Goal: Information Seeking & Learning: Learn about a topic

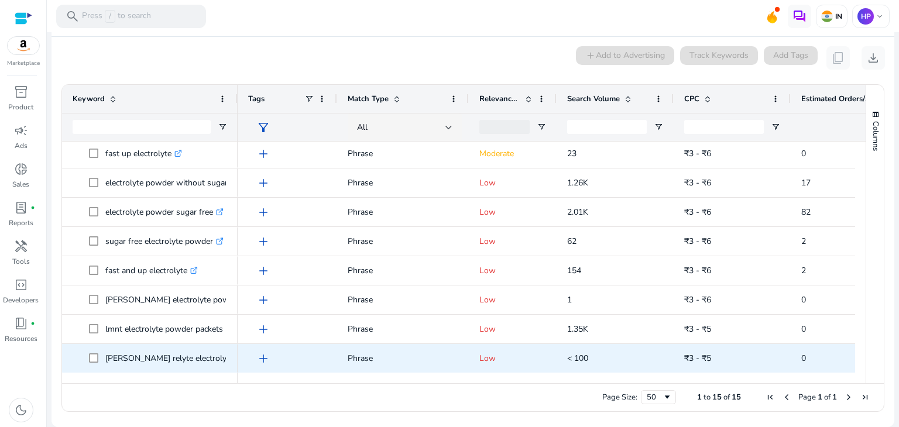
scroll to position [207, 0]
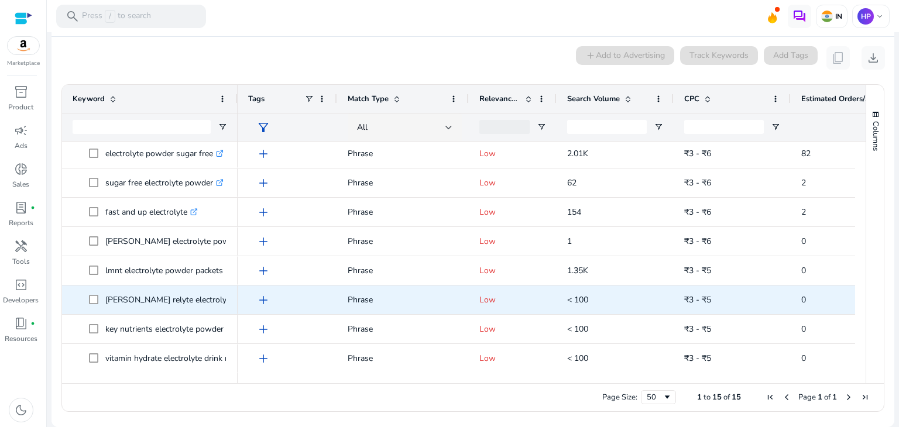
click at [220, 300] on p "[PERSON_NAME] relyte electrolyte powder .st0{fill:#2c8af8}" at bounding box center [189, 300] width 169 height 24
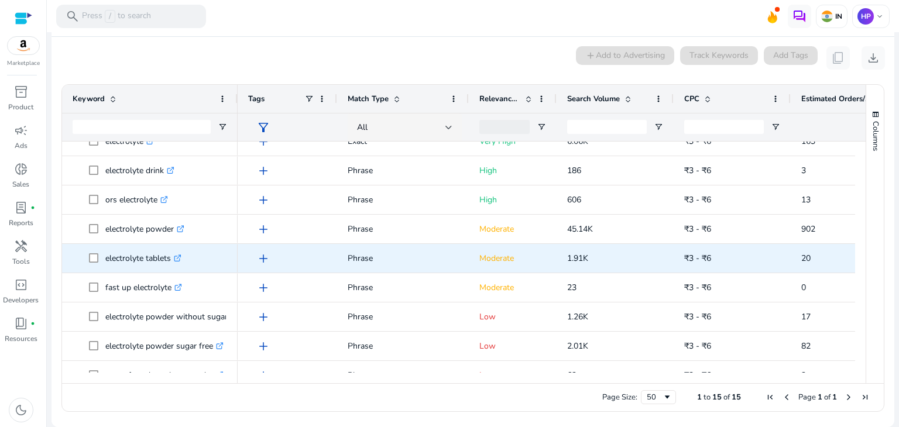
scroll to position [0, 0]
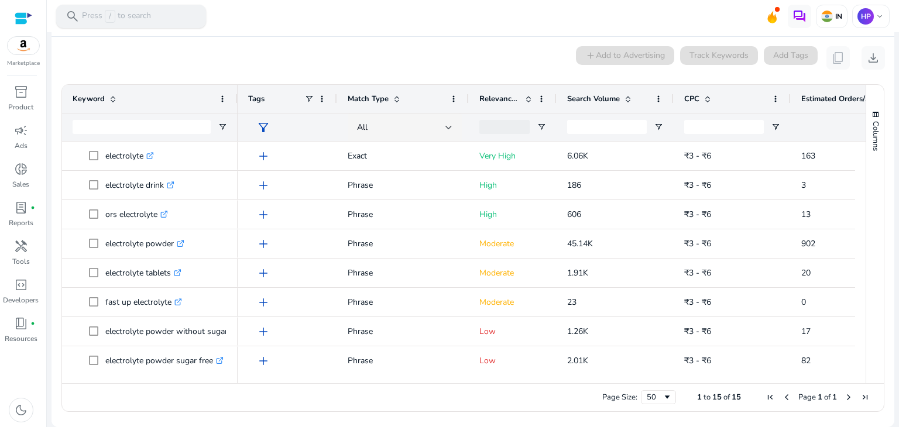
click at [134, 15] on p "Press / to search" at bounding box center [116, 16] width 69 height 13
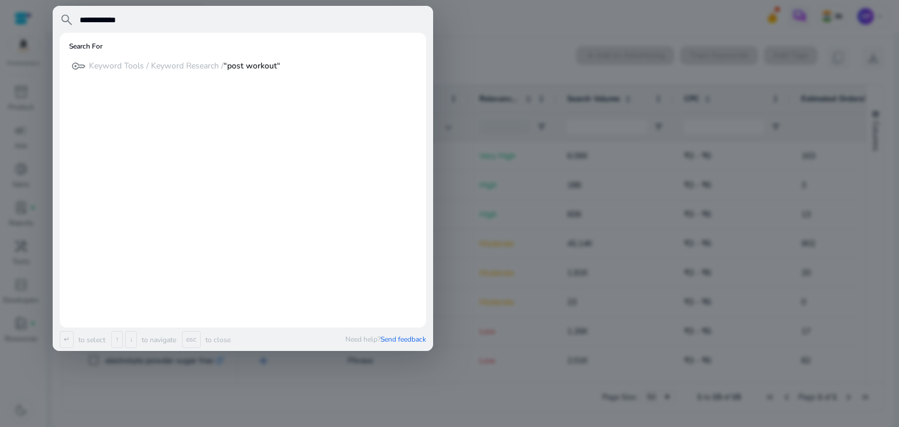
type input "**********"
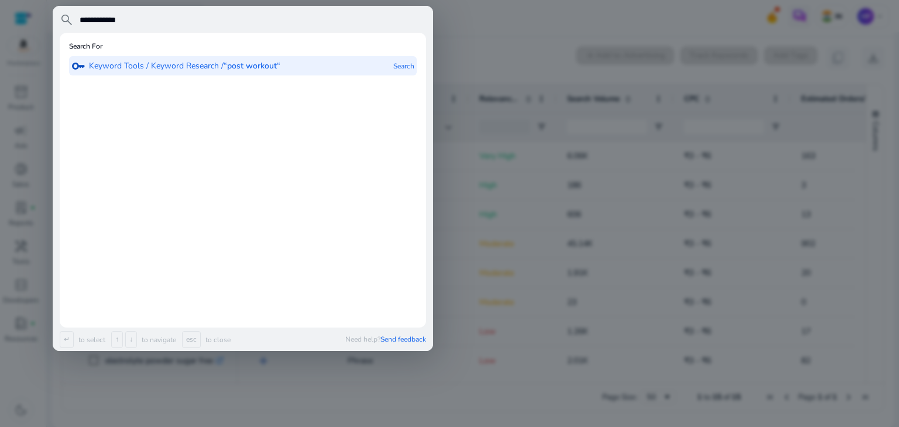
click at [236, 73] on div "key Keyword Tools / Keyword Research / “post workout“" at bounding box center [175, 65] width 209 height 19
type input "**********"
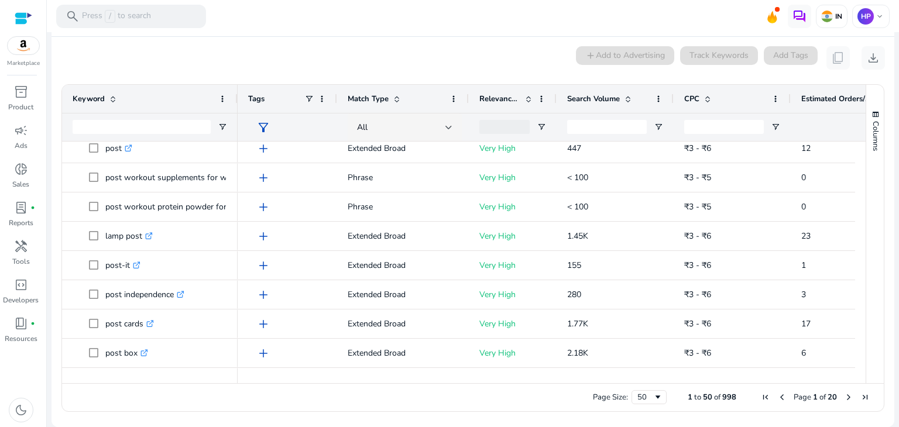
scroll to position [224, 0]
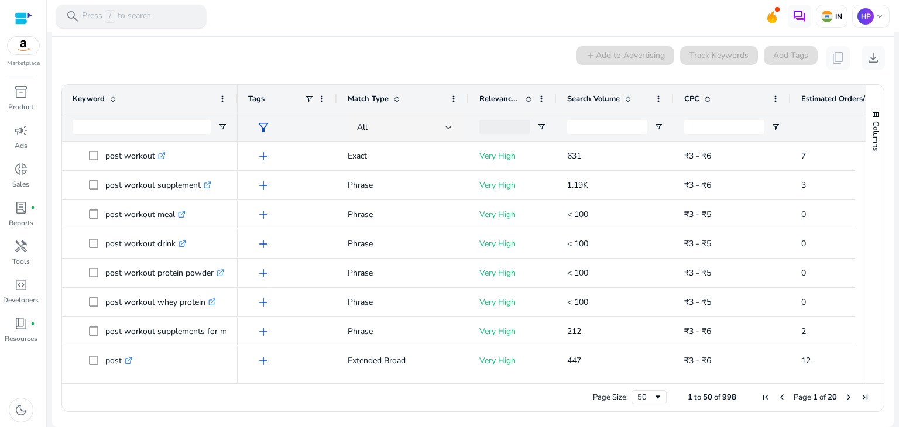
click at [131, 15] on p "Press / to search" at bounding box center [116, 16] width 69 height 13
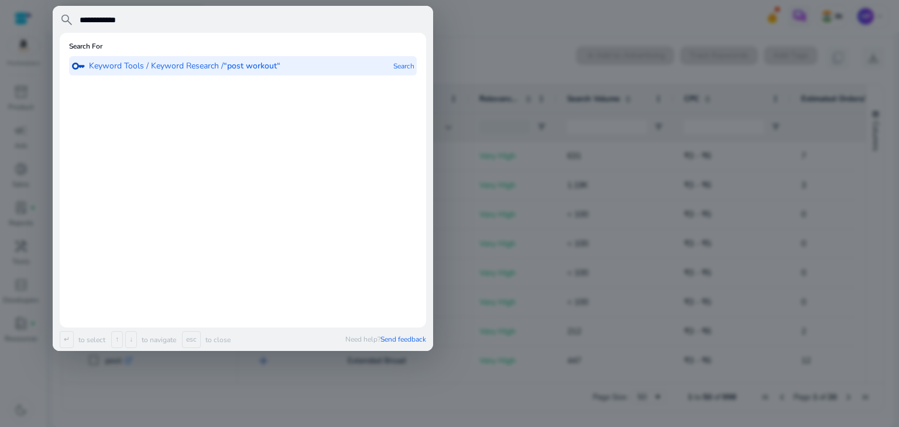
type input "**********"
click at [181, 61] on p "Keyword Tools / Keyword Research / “post workout“" at bounding box center [184, 66] width 191 height 12
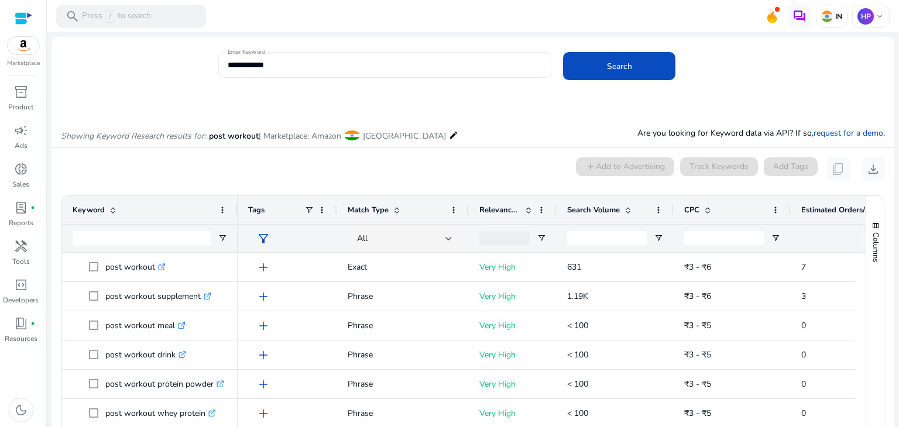
click at [298, 71] on input "**********" at bounding box center [385, 65] width 315 height 13
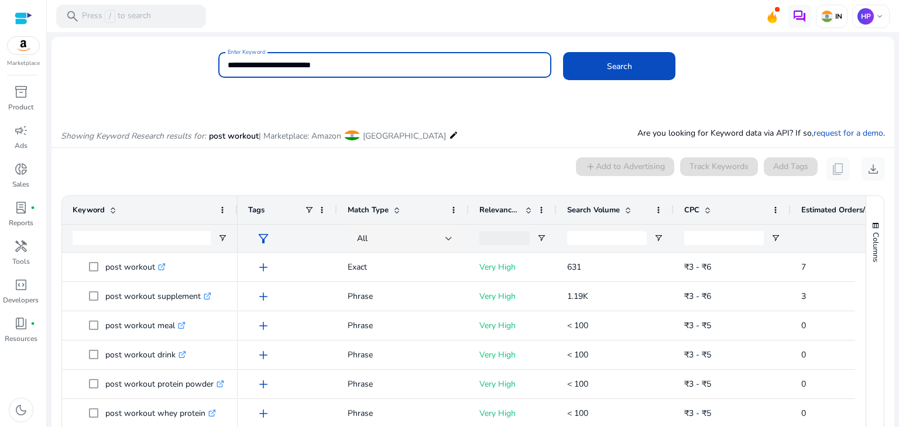
type input "**********"
click at [563, 52] on button "Search" at bounding box center [619, 66] width 112 height 28
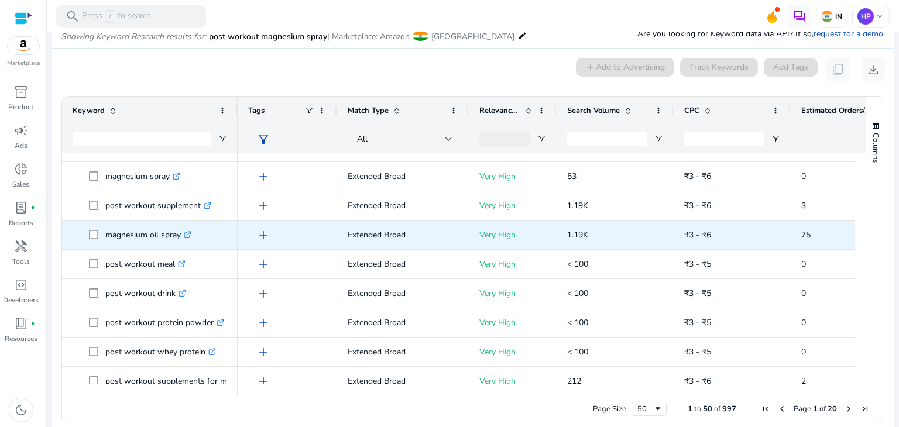
scroll to position [0, 0]
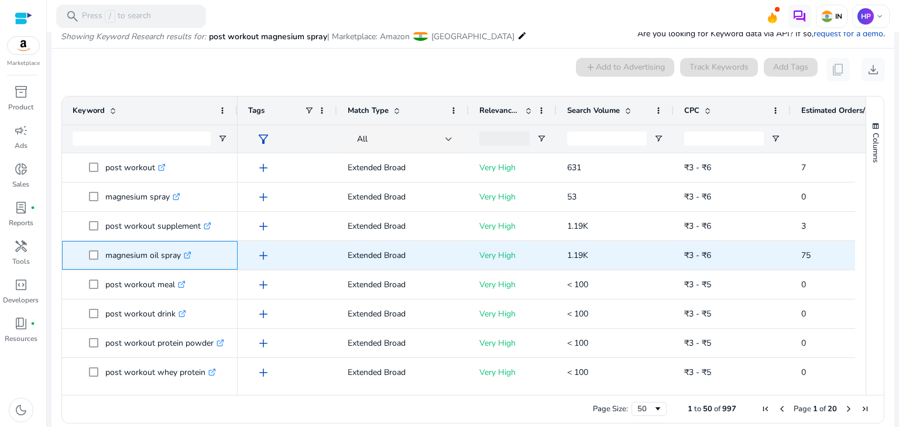
drag, startPoint x: 104, startPoint y: 254, endPoint x: 177, endPoint y: 250, distance: 72.7
click at [182, 256] on span "magnesium oil spray .st0{fill:#2c8af8}" at bounding box center [158, 255] width 138 height 24
copy span "magnesium oil spray"
click at [325, 264] on div "add" at bounding box center [290, 256] width 73 height 22
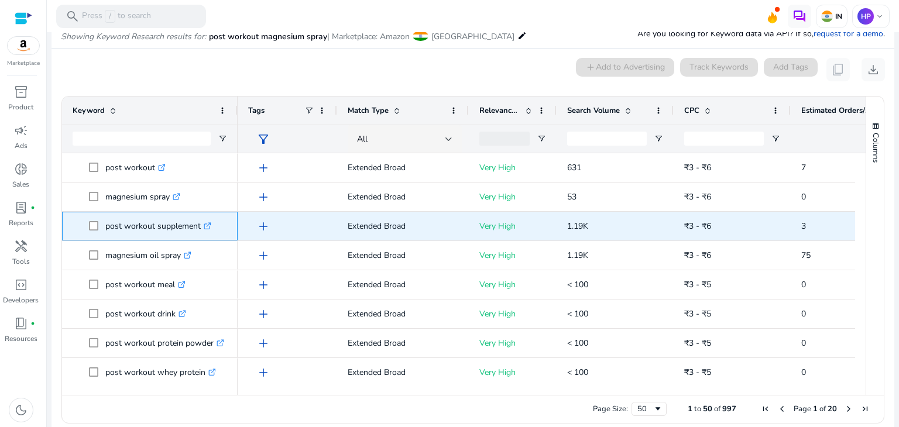
drag, startPoint x: 104, startPoint y: 225, endPoint x: 206, endPoint y: 221, distance: 102.5
click at [206, 221] on span "post workout supplement .st0{fill:#2c8af8}" at bounding box center [158, 226] width 138 height 24
copy span "post workout supplement"
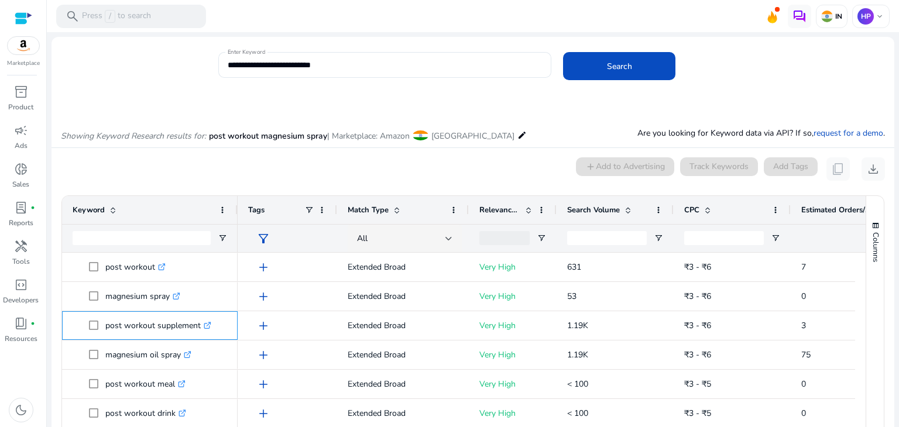
scroll to position [99, 0]
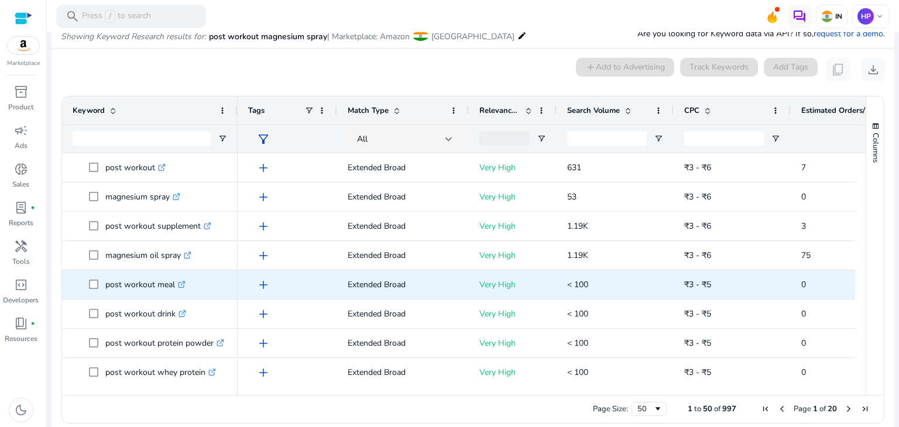
click at [304, 289] on div "add" at bounding box center [290, 285] width 73 height 22
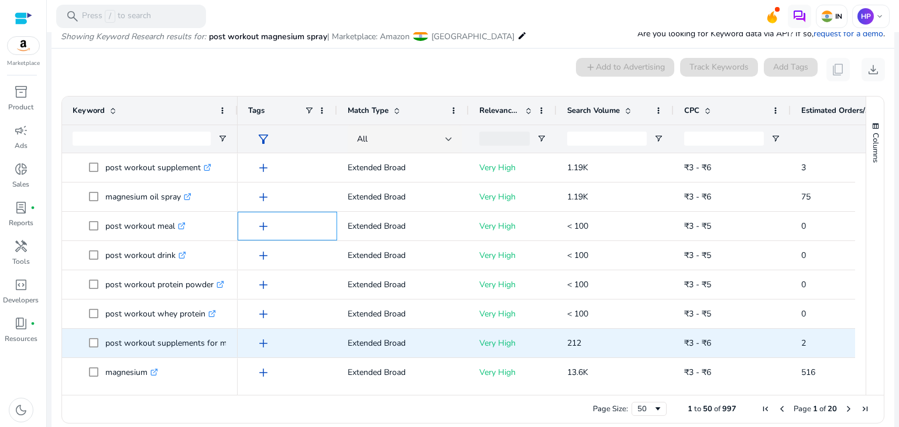
scroll to position [117, 0]
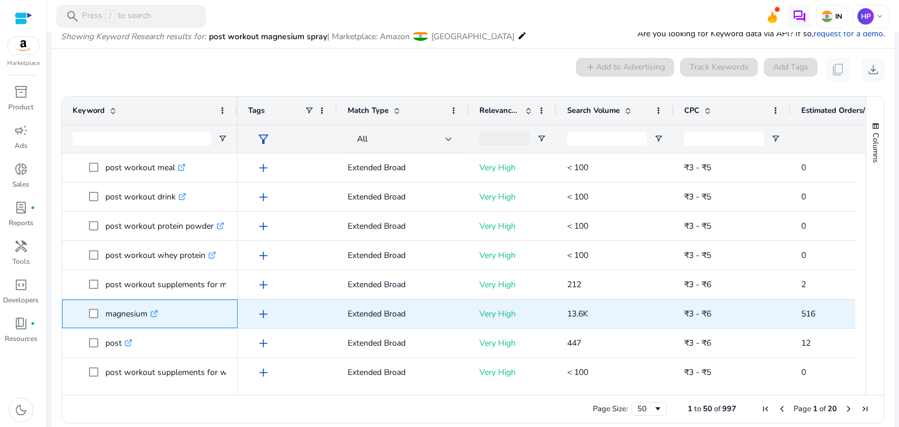
drag, startPoint x: 108, startPoint y: 314, endPoint x: 147, endPoint y: 314, distance: 39.8
click at [147, 314] on p "magnesium .st0{fill:#2c8af8}" at bounding box center [131, 314] width 53 height 24
copy p "magnesium"
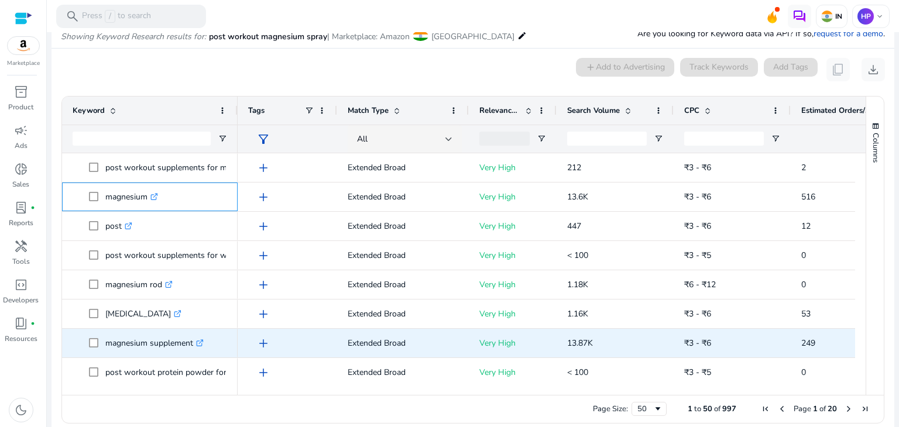
scroll to position [293, 0]
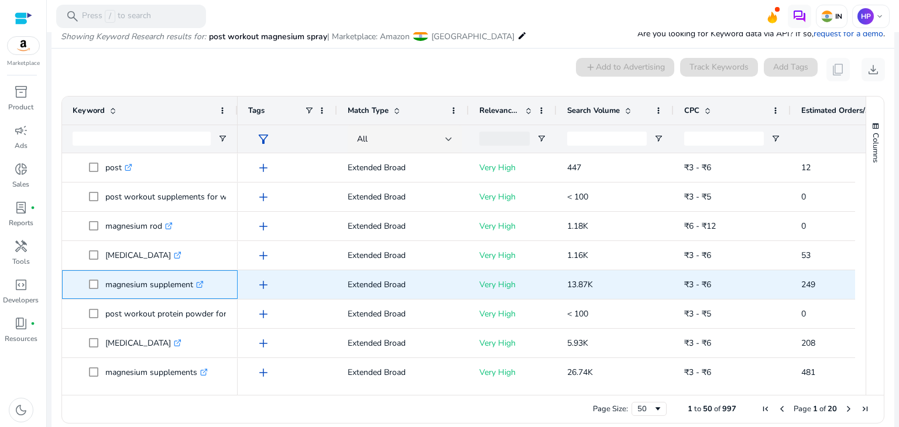
drag, startPoint x: 106, startPoint y: 284, endPoint x: 200, endPoint y: 287, distance: 94.3
click at [200, 287] on p "magnesium supplement .st0{fill:#2c8af8}" at bounding box center [154, 285] width 98 height 24
copy p "magnesium supplement"
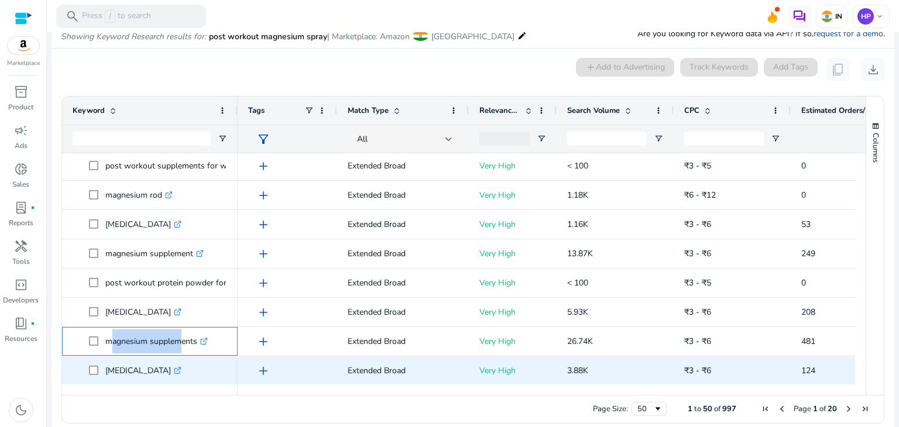
scroll to position [324, 0]
drag, startPoint x: 107, startPoint y: 373, endPoint x: 184, endPoint y: 366, distance: 77.6
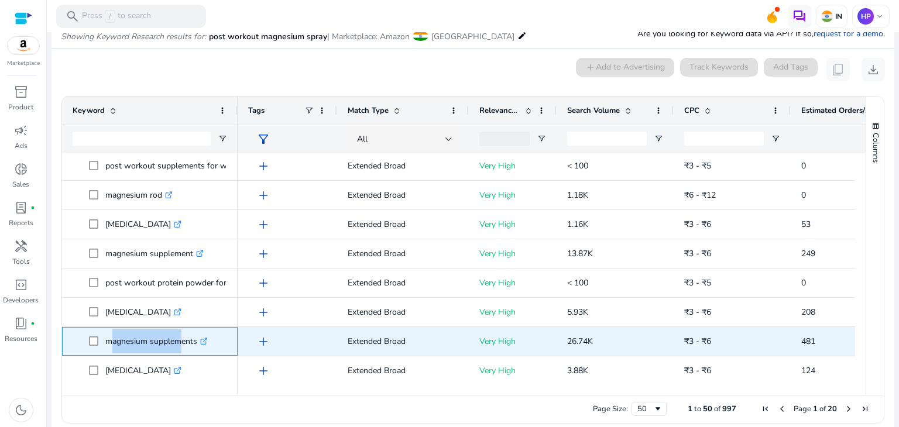
copy div "magnesium supplements .st0{fill:#2c8af8} magnesium sulphate"
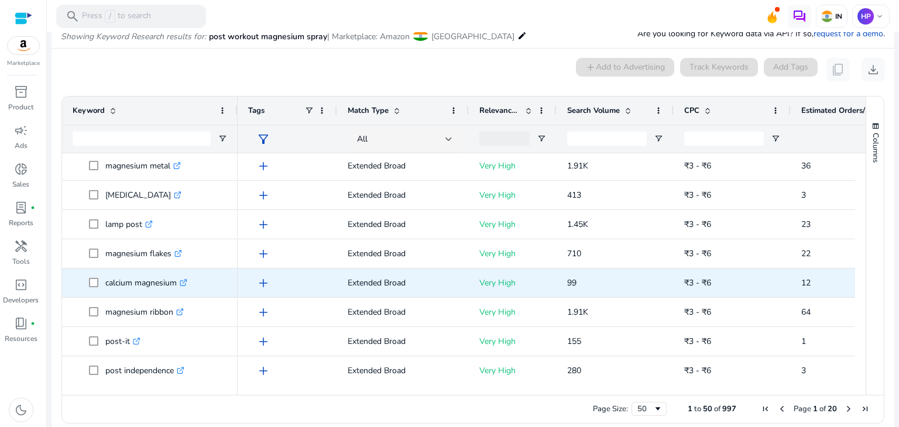
scroll to position [616, 0]
